Goal: Task Accomplishment & Management: Manage account settings

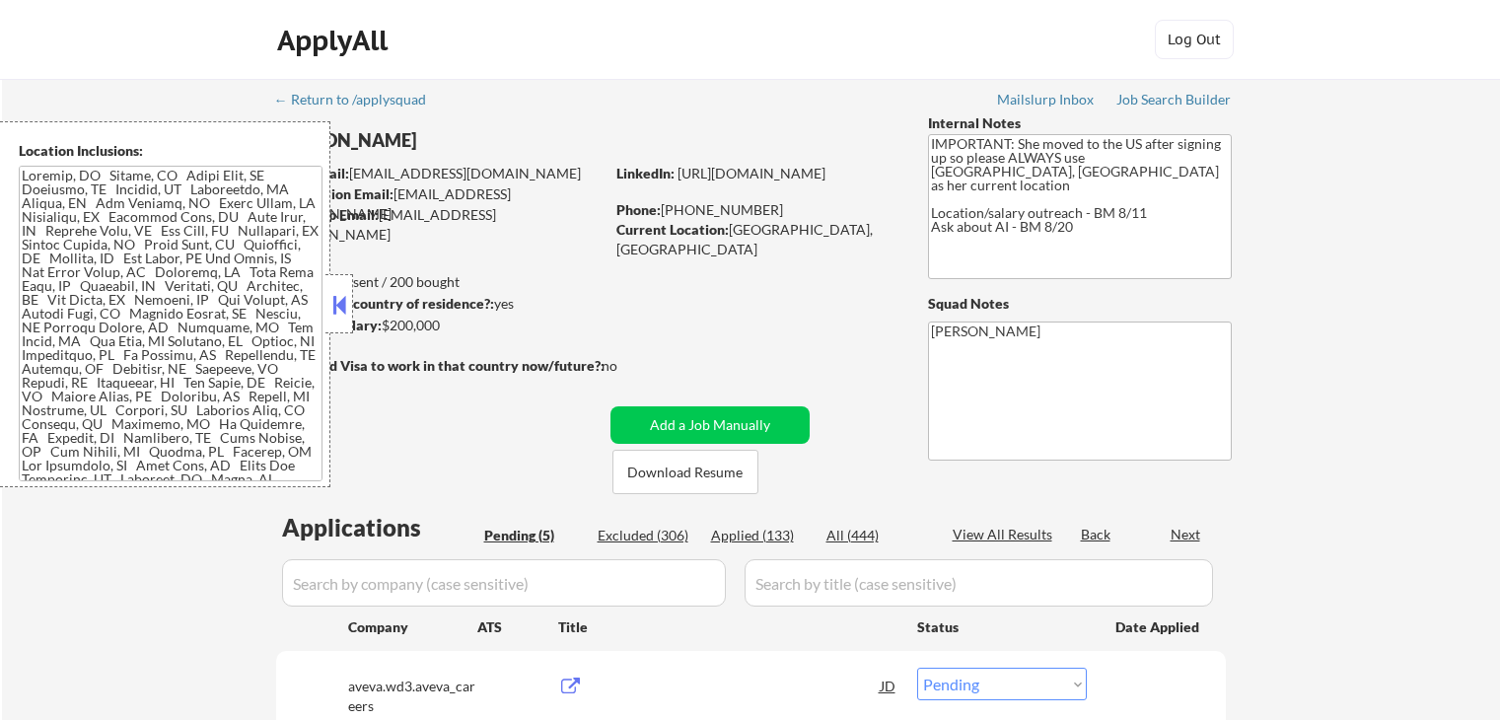
select select ""pending""
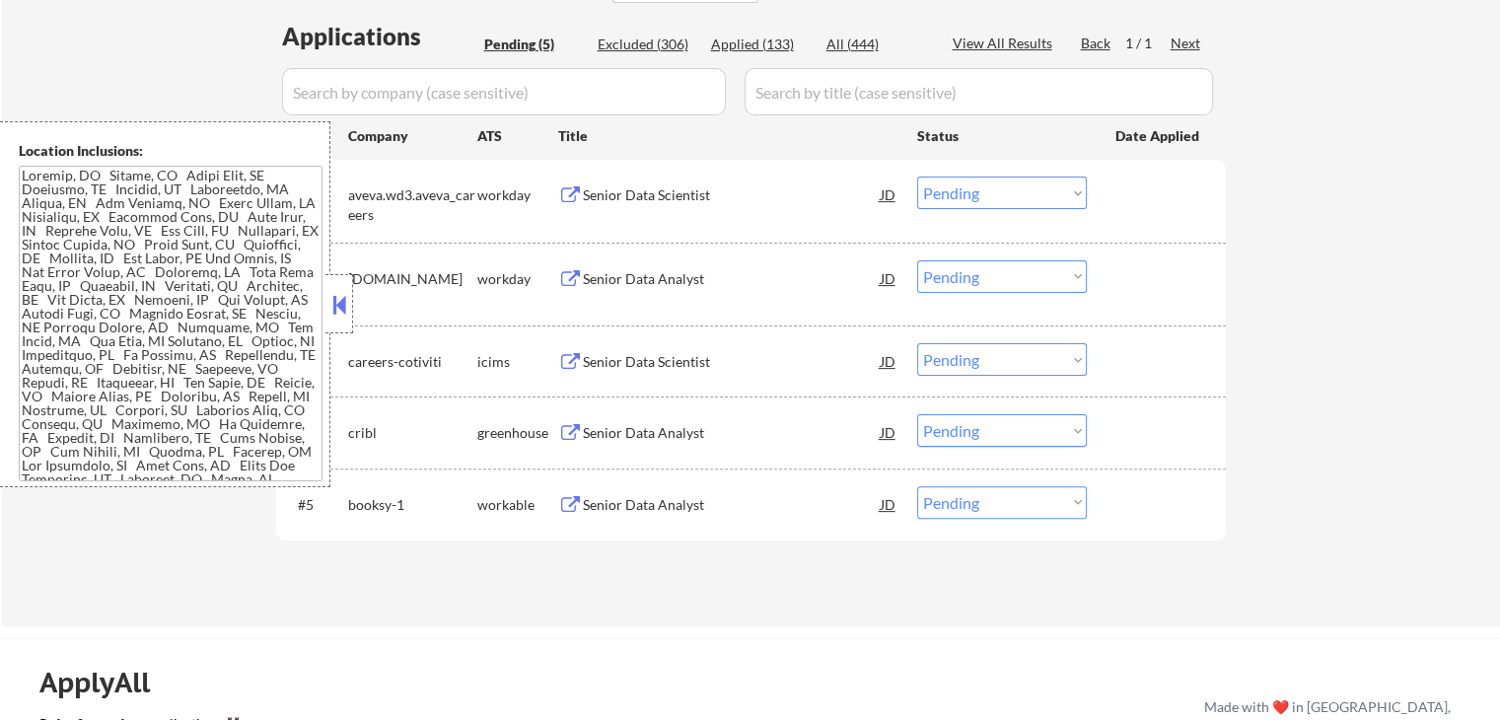
scroll to position [493, 0]
click at [604, 422] on div "Senior Data Analyst" at bounding box center [732, 431] width 298 height 20
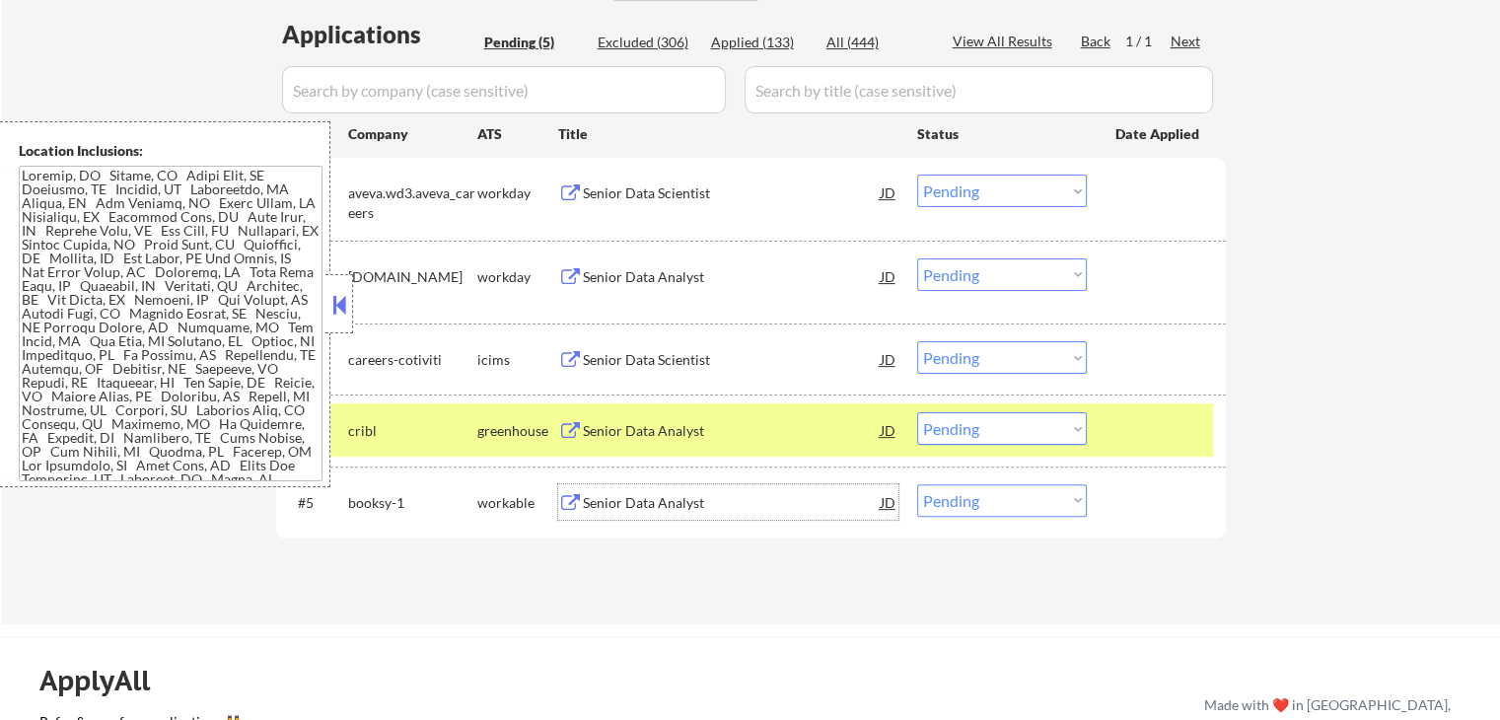
click at [621, 490] on div "Senior Data Analyst" at bounding box center [732, 502] width 298 height 36
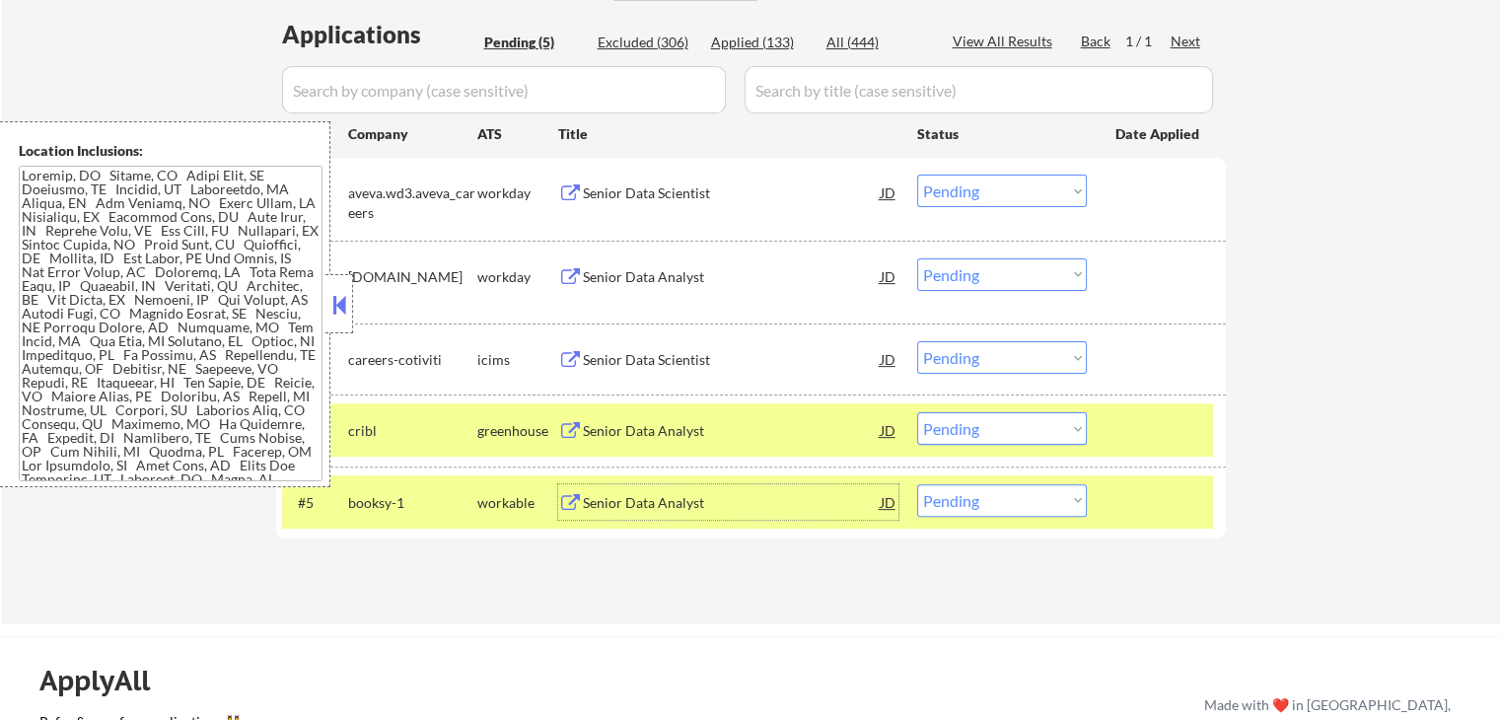
click at [621, 279] on div "Senior Data Analyst" at bounding box center [732, 277] width 298 height 20
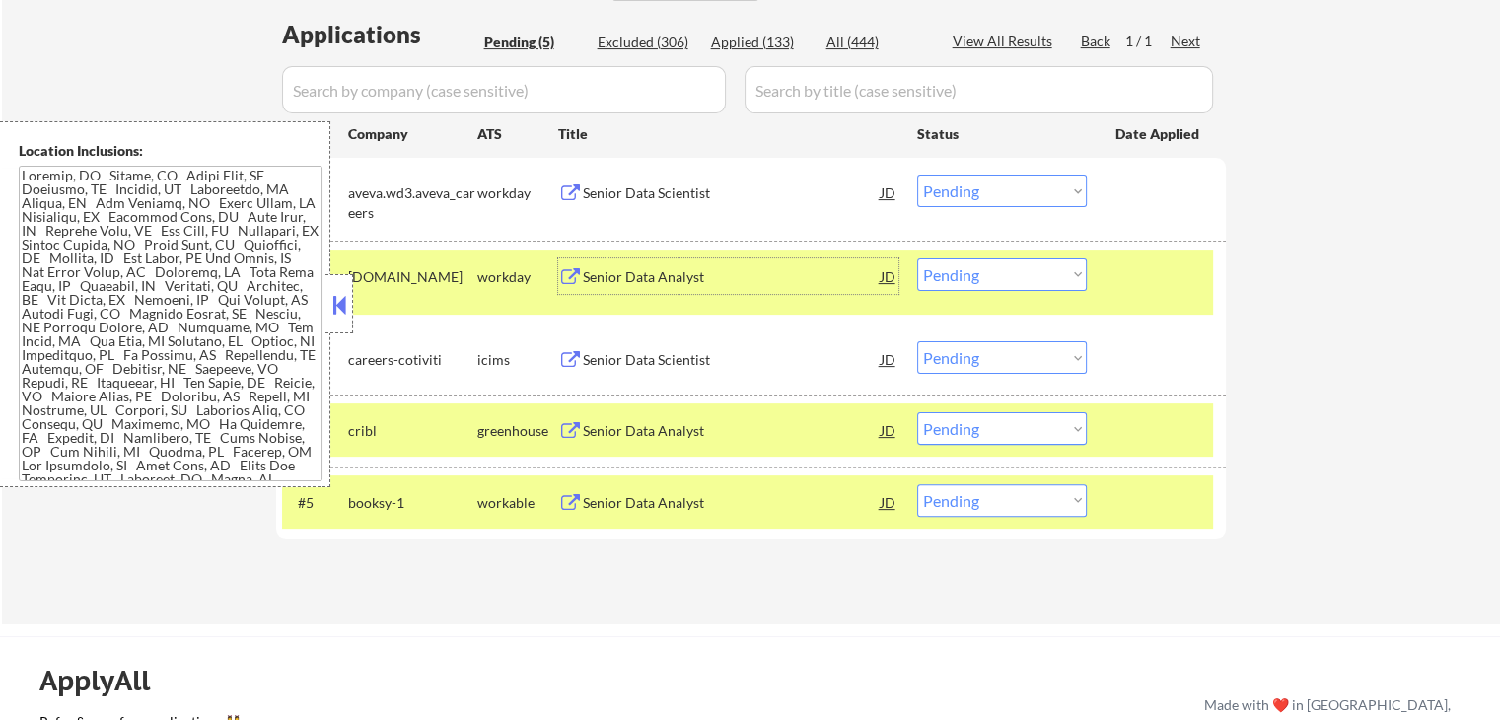
click at [596, 183] on div "Senior Data Scientist" at bounding box center [732, 193] width 298 height 20
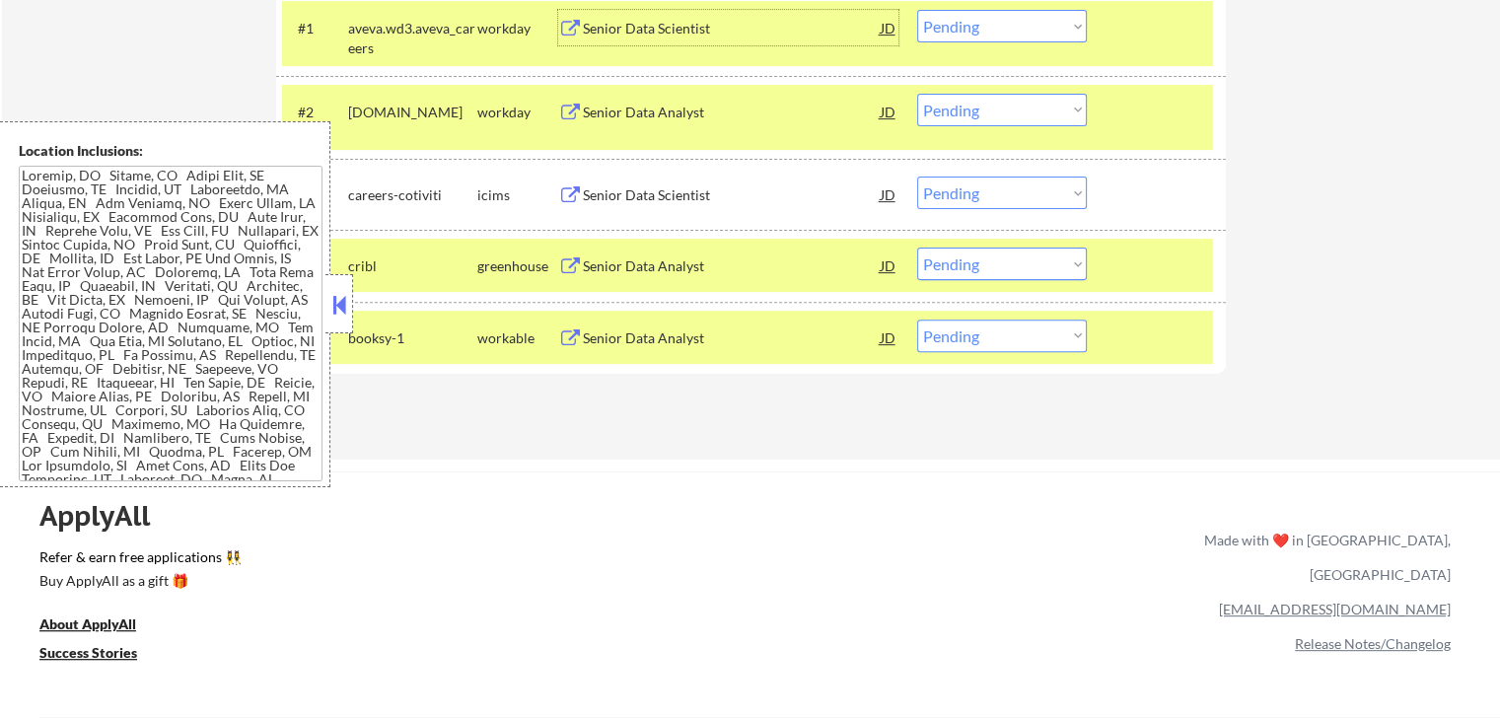
scroll to position [691, 0]
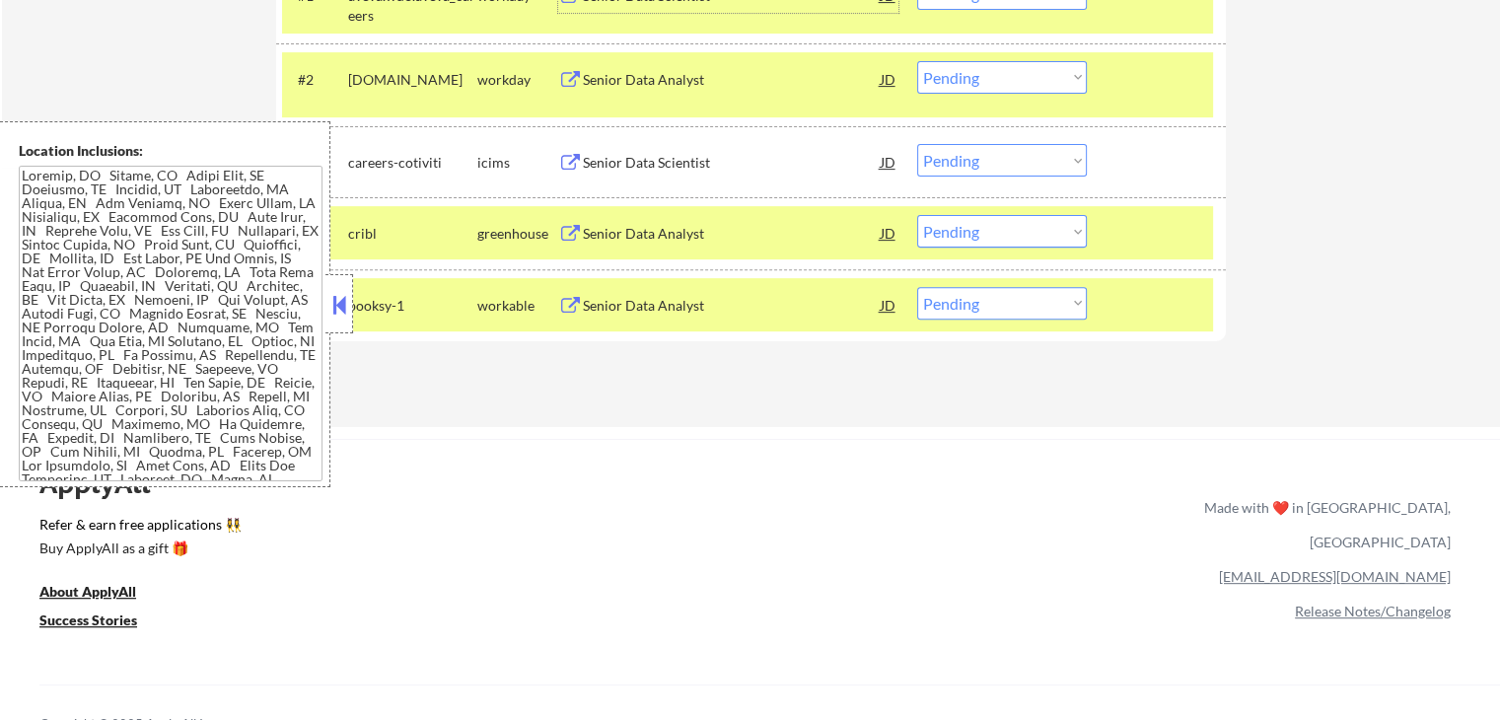
click at [1004, 307] on select "Choose an option... Pending Applied Excluded (Questions) Excluded (Expired) Exc…" at bounding box center [1002, 303] width 170 height 33
select select ""excluded__expired_""
click at [917, 287] on select "Choose an option... Pending Applied Excluded (Questions) Excluded (Expired) Exc…" at bounding box center [1002, 303] width 170 height 33
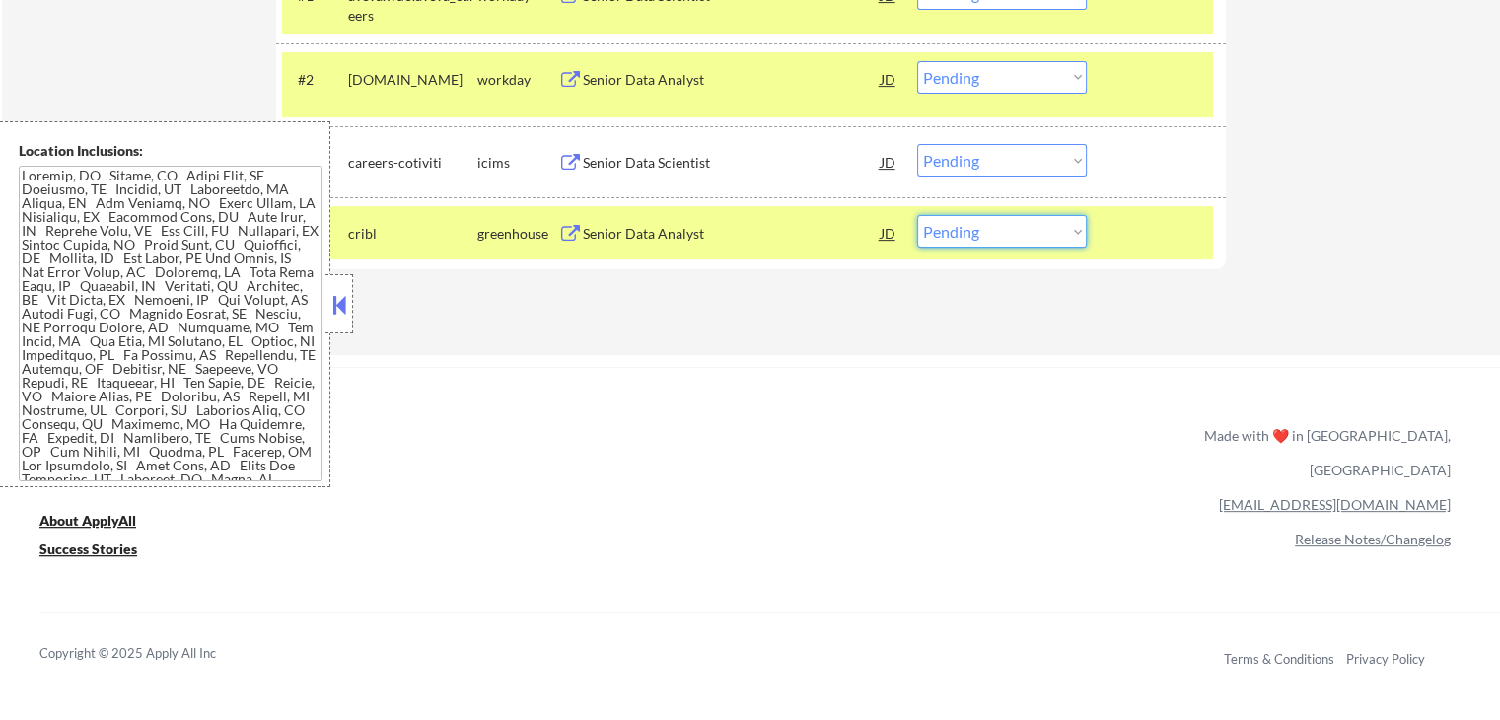
click at [1002, 224] on select "Choose an option... Pending Applied Excluded (Questions) Excluded (Expired) Exc…" at bounding box center [1002, 231] width 170 height 33
select select ""excluded__salary_""
click at [917, 215] on select "Choose an option... Pending Applied Excluded (Questions) Excluded (Expired) Exc…" at bounding box center [1002, 231] width 170 height 33
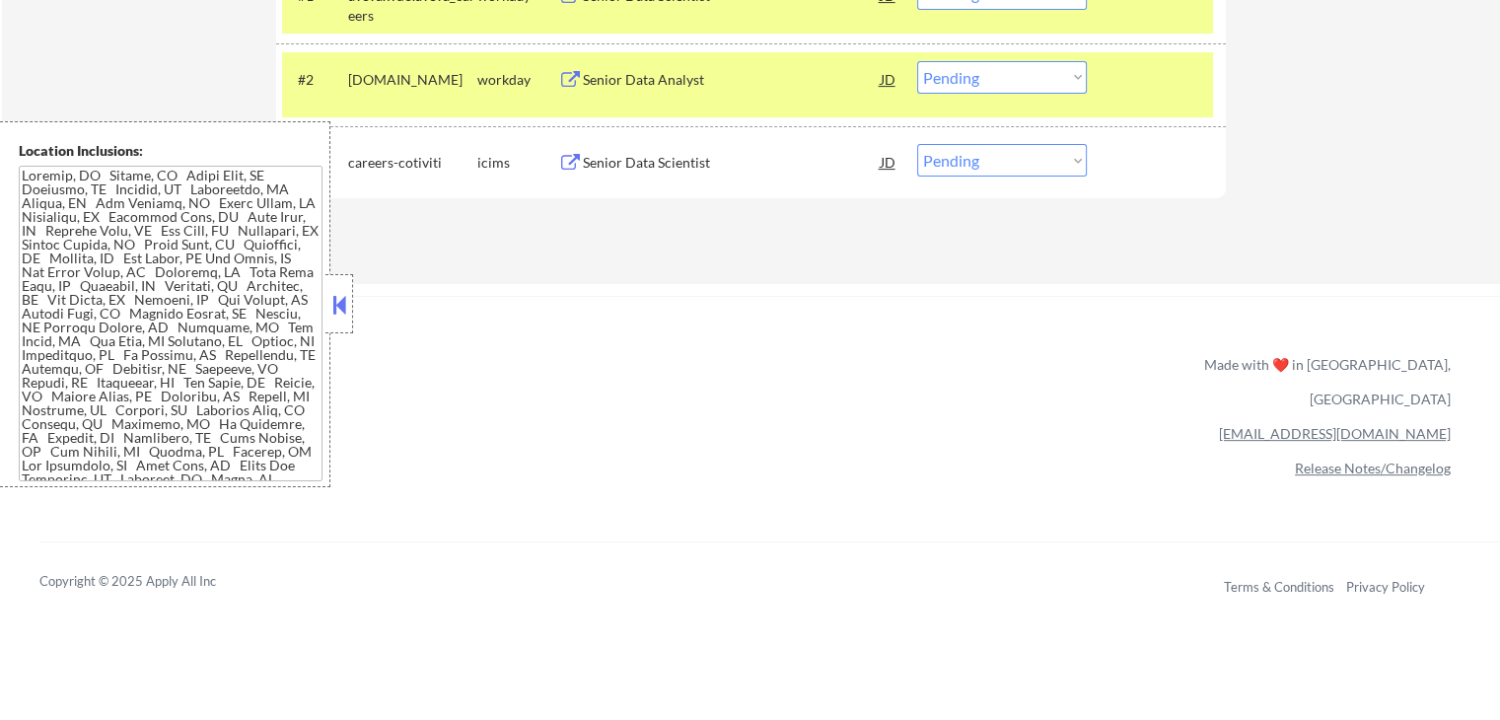
scroll to position [592, 0]
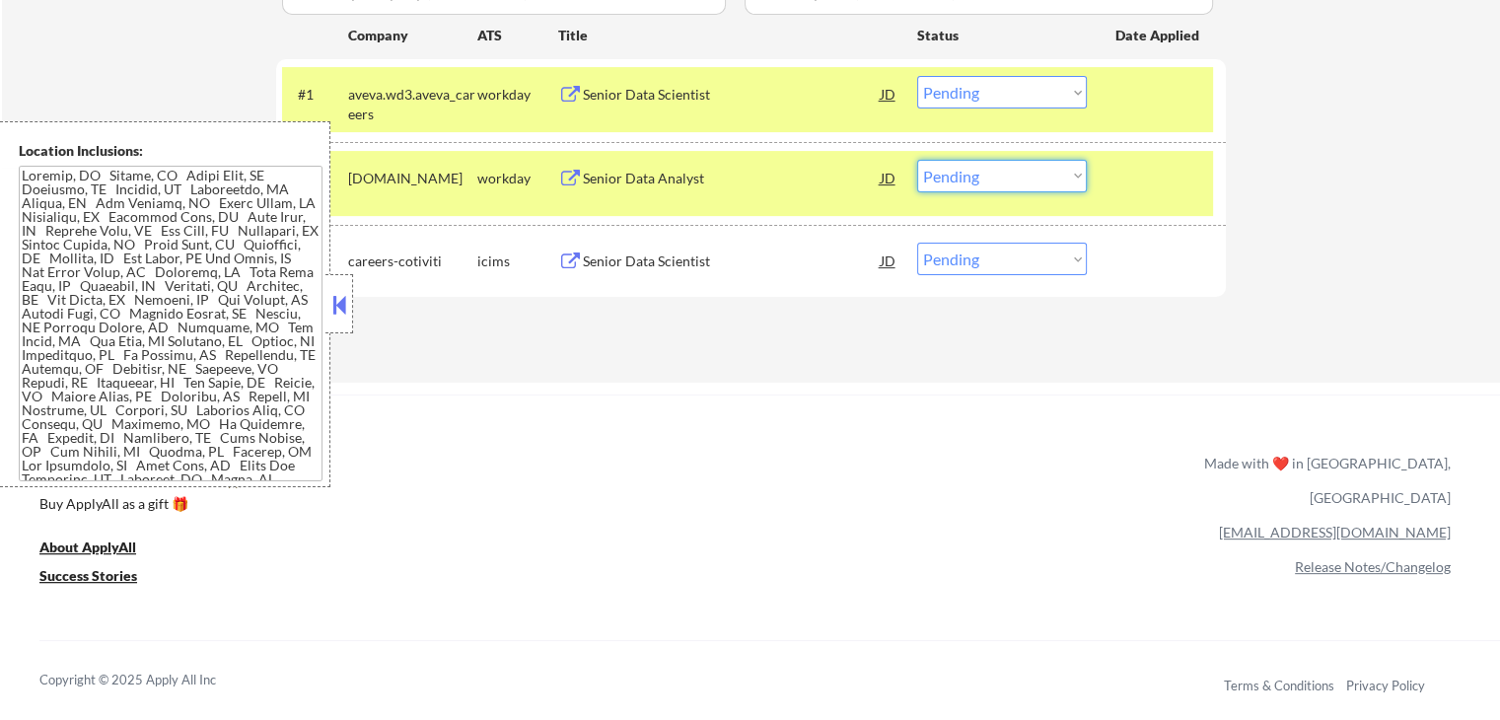
drag, startPoint x: 987, startPoint y: 163, endPoint x: 994, endPoint y: 175, distance: 14.2
click at [987, 163] on select "Choose an option... Pending Applied Excluded (Questions) Excluded (Expired) Exc…" at bounding box center [1002, 176] width 170 height 33
click at [917, 160] on select "Choose an option... Pending Applied Excluded (Questions) Excluded (Expired) Exc…" at bounding box center [1002, 176] width 170 height 33
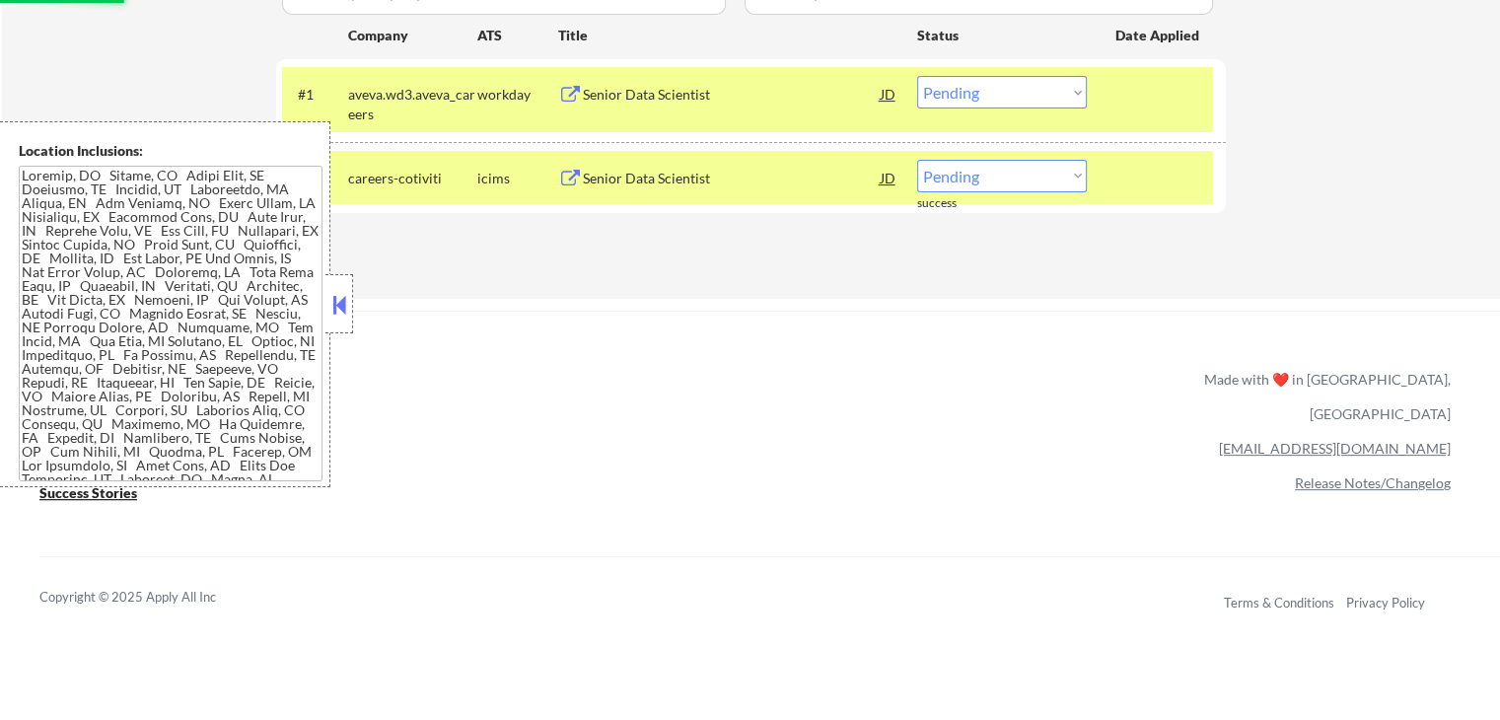
click at [999, 169] on select "Choose an option... Pending Applied Excluded (Questions) Excluded (Expired) Exc…" at bounding box center [1002, 176] width 170 height 33
select select ""excluded""
click at [917, 160] on select "Choose an option... Pending Applied Excluded (Questions) Excluded (Expired) Exc…" at bounding box center [1002, 176] width 170 height 33
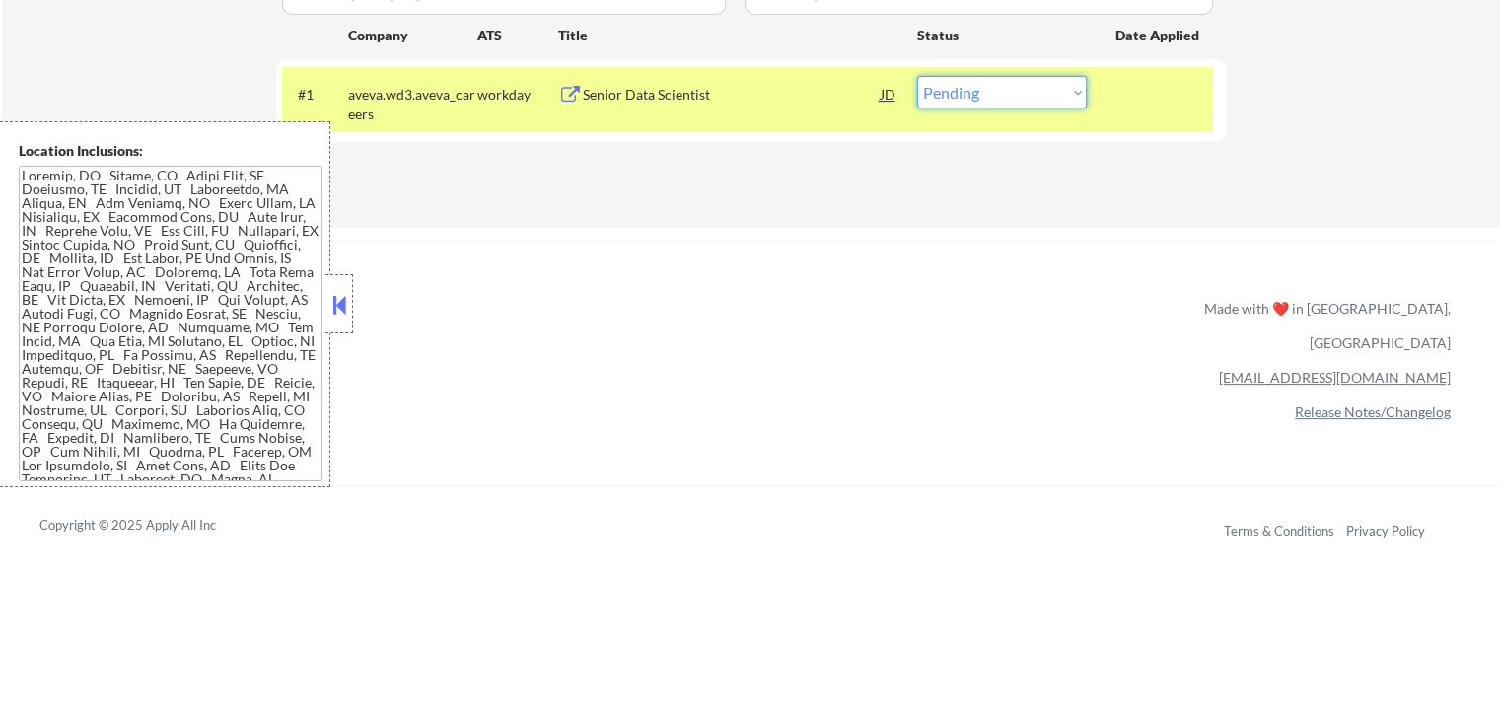
click at [1007, 92] on select "Choose an option... Pending Applied Excluded (Questions) Excluded (Expired) Exc…" at bounding box center [1002, 92] width 170 height 33
select select ""applied""
click at [917, 76] on select "Choose an option... Pending Applied Excluded (Questions) Excluded (Expired) Exc…" at bounding box center [1002, 92] width 170 height 33
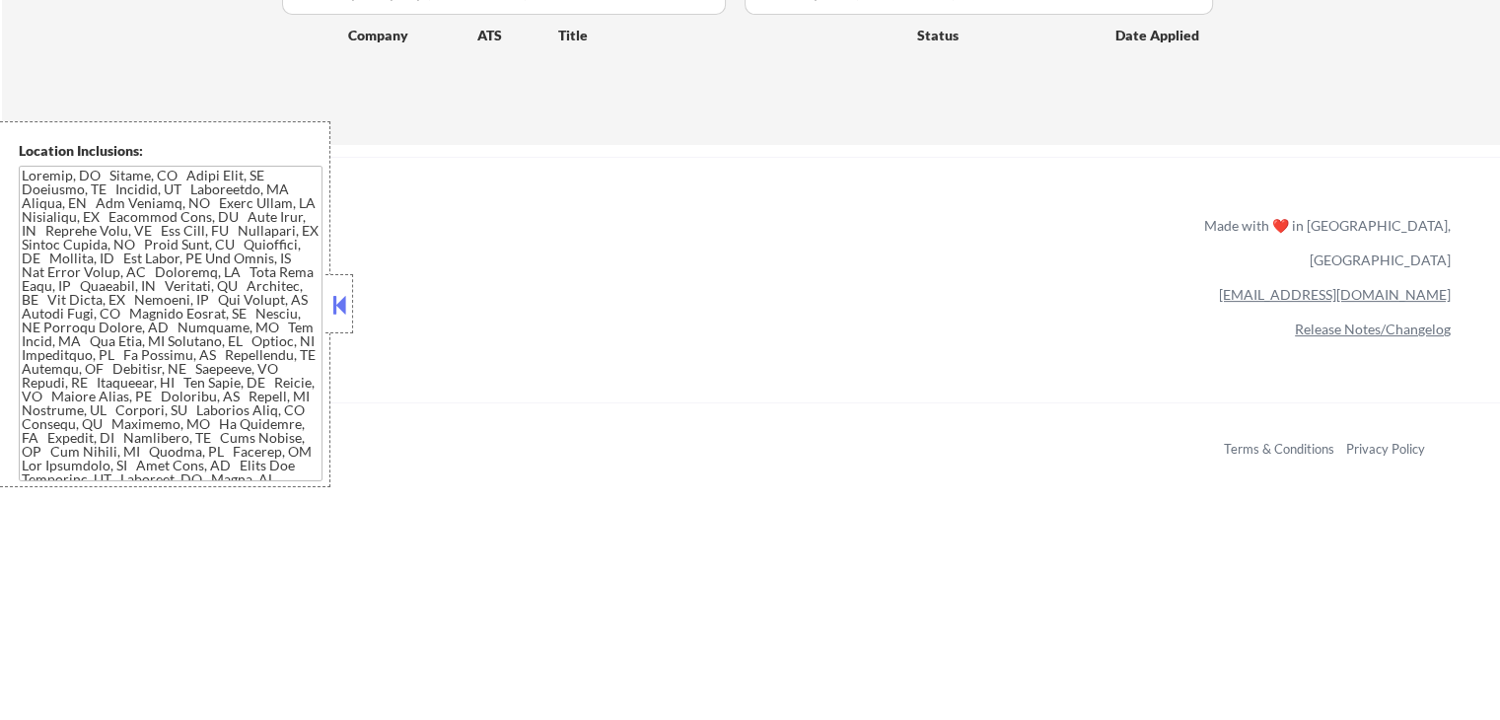
scroll to position [395, 0]
